Goal: Information Seeking & Learning: Learn about a topic

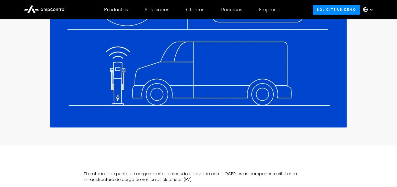
scroll to position [276, 0]
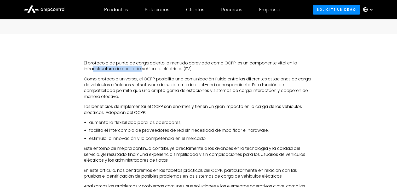
drag, startPoint x: 93, startPoint y: 69, endPoint x: 142, endPoint y: 69, distance: 49.7
click at [142, 69] on p "El protocolo de punto de carga abierto, a menudo abreviado como OCPP, es un com…" at bounding box center [199, 66] width 230 height 12
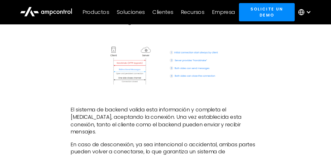
scroll to position [708, 0]
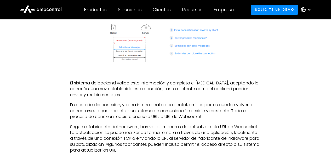
click at [124, 61] on img at bounding box center [165, 43] width 115 height 44
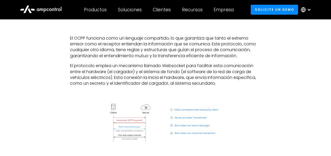
scroll to position [627, 0]
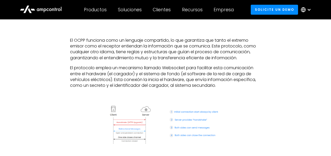
click at [155, 83] on p "El protocolo emplea un mecanismo llamado Websocket para facilitar esta comunica…" at bounding box center [165, 77] width 191 height 24
drag, startPoint x: 115, startPoint y: 87, endPoint x: 180, endPoint y: 90, distance: 64.9
click at [180, 88] on p "El protocolo emplea un mecanismo llamado Websocket para facilitar esta comunica…" at bounding box center [165, 77] width 191 height 24
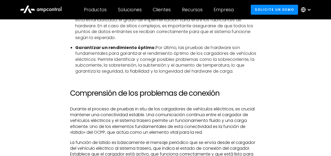
scroll to position [1089, 0]
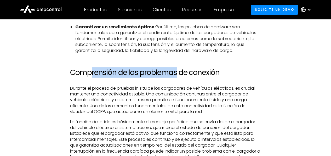
drag, startPoint x: 91, startPoint y: 84, endPoint x: 177, endPoint y: 89, distance: 85.4
click at [177, 77] on h2 "Comprensión de los problemas de conexión" at bounding box center [165, 72] width 191 height 9
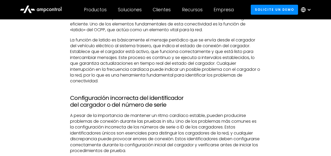
scroll to position [1198, 0]
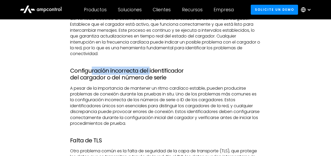
drag, startPoint x: 92, startPoint y: 85, endPoint x: 150, endPoint y: 85, distance: 58.3
click at [149, 81] on h3 "Configuración incorrecta del identificador del cargador o del número de serie" at bounding box center [165, 74] width 191 height 14
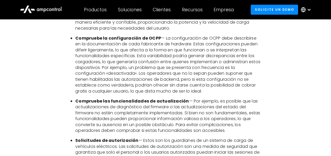
scroll to position [1579, 0]
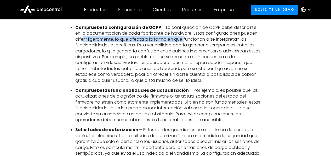
drag, startPoint x: 81, startPoint y: 53, endPoint x: 184, endPoint y: 51, distance: 103.3
click at [184, 51] on li "Compruebe la configuración de OCPP — La configuración de OCPP debe describirse …" at bounding box center [167, 54] width 185 height 59
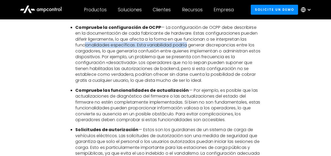
drag, startPoint x: 81, startPoint y: 58, endPoint x: 184, endPoint y: 58, distance: 103.0
click at [184, 58] on li "Compruebe la configuración de OCPP — La configuración de OCPP debe describirse …" at bounding box center [167, 54] width 185 height 59
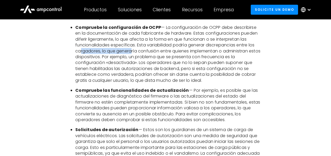
drag, startPoint x: 93, startPoint y: 68, endPoint x: 129, endPoint y: 68, distance: 35.6
click at [129, 68] on li "Compruebe la configuración de OCPP — La configuración de OCPP debe describirse …" at bounding box center [167, 54] width 185 height 59
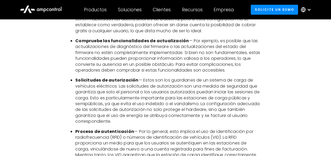
scroll to position [1687, 0]
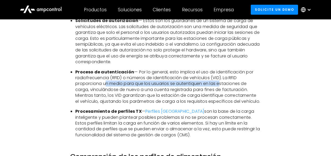
drag, startPoint x: 105, startPoint y: 98, endPoint x: 220, endPoint y: 97, distance: 115.3
click at [220, 97] on li "Proceso de autenticación — Por lo general, esto implica el uso de identificació…" at bounding box center [167, 86] width 185 height 35
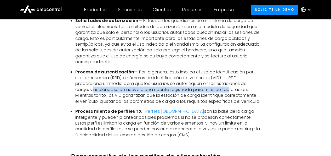
drag, startPoint x: 93, startPoint y: 105, endPoint x: 230, endPoint y: 106, distance: 136.5
click at [230, 104] on li "Proceso de autenticación — Por lo general, esto implica el uso de identificació…" at bounding box center [167, 86] width 185 height 35
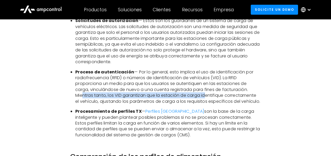
drag, startPoint x: 84, startPoint y: 108, endPoint x: 207, endPoint y: 109, distance: 123.2
click at [207, 104] on li "Proceso de autenticación — Por lo general, esto implica el uso de identificació…" at bounding box center [167, 86] width 185 height 35
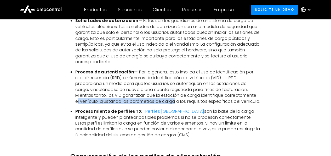
drag, startPoint x: 78, startPoint y: 116, endPoint x: 176, endPoint y: 113, distance: 98.4
click at [176, 104] on li "Proceso de autenticación — Por lo general, esto implica el uso de identificació…" at bounding box center [167, 86] width 185 height 35
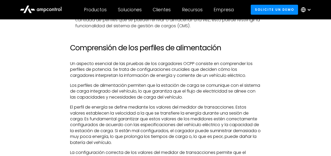
scroll to position [1769, 0]
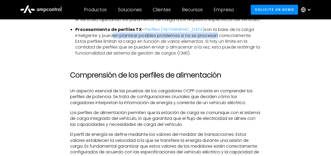
drag, startPoint x: 85, startPoint y: 55, endPoint x: 190, endPoint y: 58, distance: 104.6
click at [190, 56] on li "Procesamiento de perfiles TX — Perfiles TX son la base de la carga inteligente …" at bounding box center [167, 41] width 185 height 29
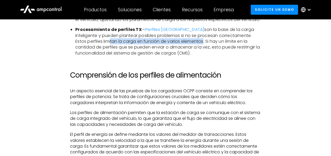
drag, startPoint x: 81, startPoint y: 62, endPoint x: 174, endPoint y: 62, distance: 93.1
click at [174, 56] on li "Procesamiento de perfiles TX — Perfiles TX son la base de la carga inteligente …" at bounding box center [167, 41] width 185 height 29
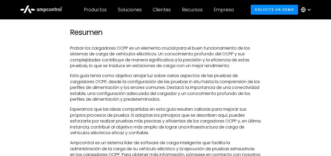
scroll to position [2095, 0]
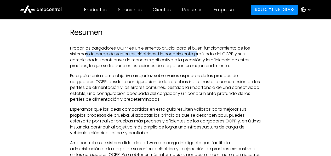
drag, startPoint x: 87, startPoint y: 79, endPoint x: 199, endPoint y: 81, distance: 112.7
click at [199, 69] on p "Probar los cargadores OCPP es un elemento crucial para el buen funcionamiento d…" at bounding box center [165, 57] width 191 height 24
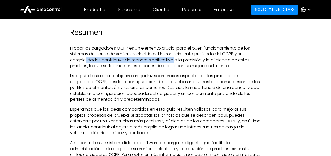
drag, startPoint x: 86, startPoint y: 86, endPoint x: 176, endPoint y: 85, distance: 90.0
click at [176, 69] on p "Probar los cargadores OCPP es un elemento crucial para el buen funcionamiento d…" at bounding box center [165, 57] width 191 height 24
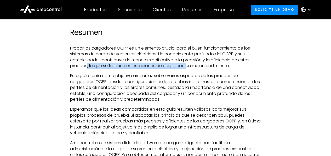
drag, startPoint x: 87, startPoint y: 93, endPoint x: 186, endPoint y: 90, distance: 99.1
click at [186, 69] on p "Probar los cargadores OCPP es un elemento crucial para el buen funcionamiento d…" at bounding box center [165, 57] width 191 height 24
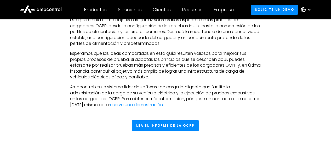
scroll to position [2150, 0]
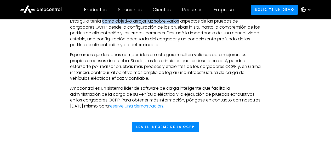
drag, startPoint x: 110, startPoint y: 48, endPoint x: 180, endPoint y: 48, distance: 70.9
click at [180, 48] on p "Esta guía tenía como objetivo arrojar luz sobre varios aspectos de las pruebas …" at bounding box center [165, 32] width 191 height 29
click at [177, 48] on p "Esta guía tenía como objetivo arrojar luz sobre varios aspectos de las pruebas …" at bounding box center [165, 32] width 191 height 29
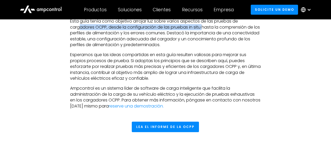
drag, startPoint x: 84, startPoint y: 54, endPoint x: 202, endPoint y: 53, distance: 118.5
click at [204, 48] on p "Esta guía tenía como objetivo arrojar luz sobre varios aspectos de las pruebas …" at bounding box center [165, 32] width 191 height 29
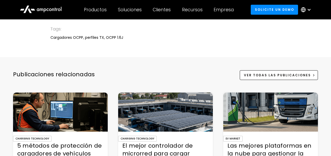
scroll to position [2313, 0]
